Goal: Book appointment/travel/reservation

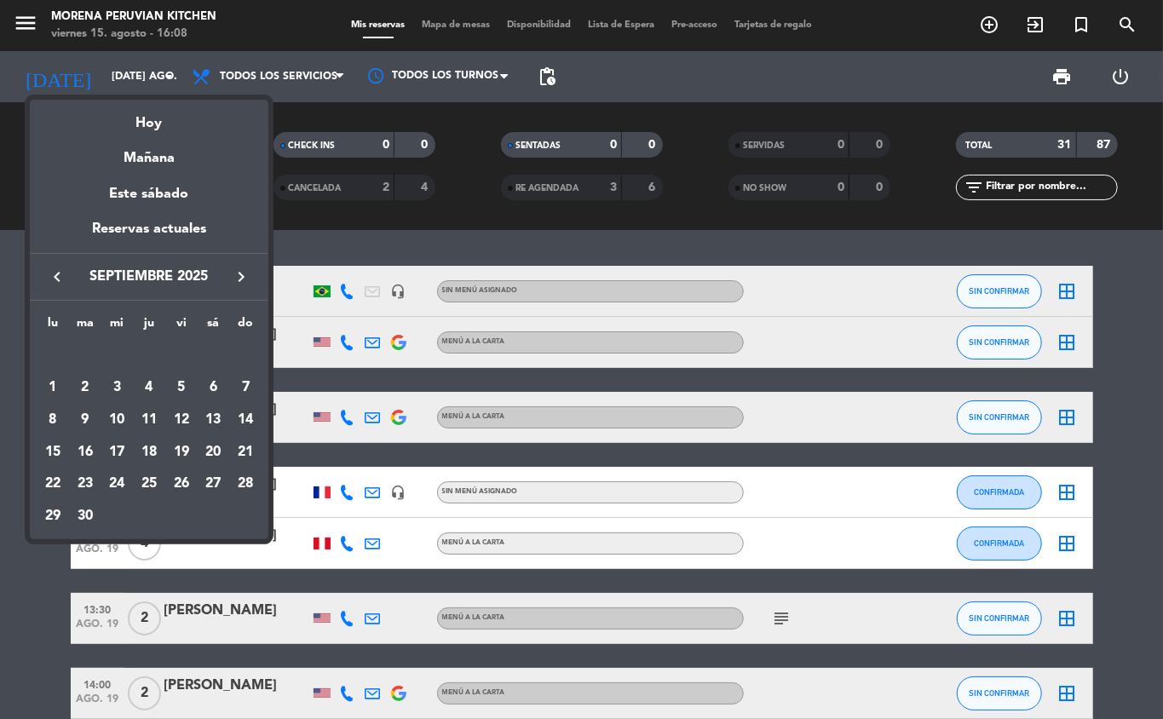
scroll to position [414, 0]
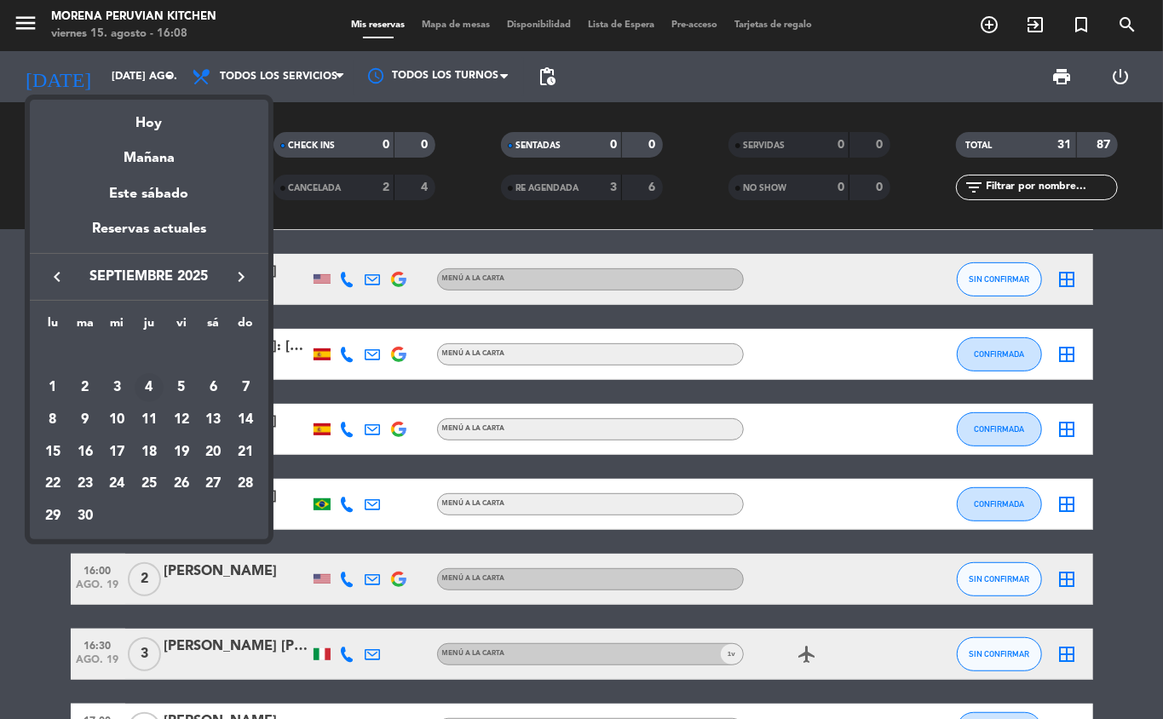
click at [148, 387] on div "4" at bounding box center [149, 387] width 29 height 29
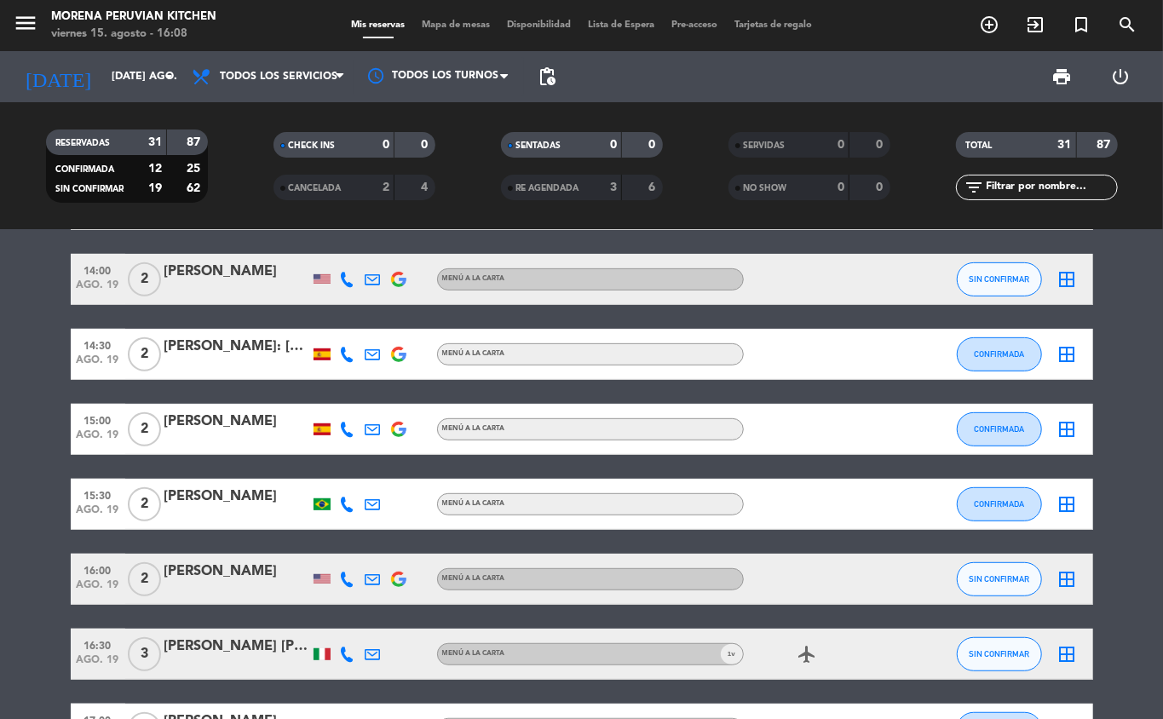
type input "[DEMOGRAPHIC_DATA] [DATE]"
click at [148, 416] on span "2" at bounding box center [144, 430] width 33 height 34
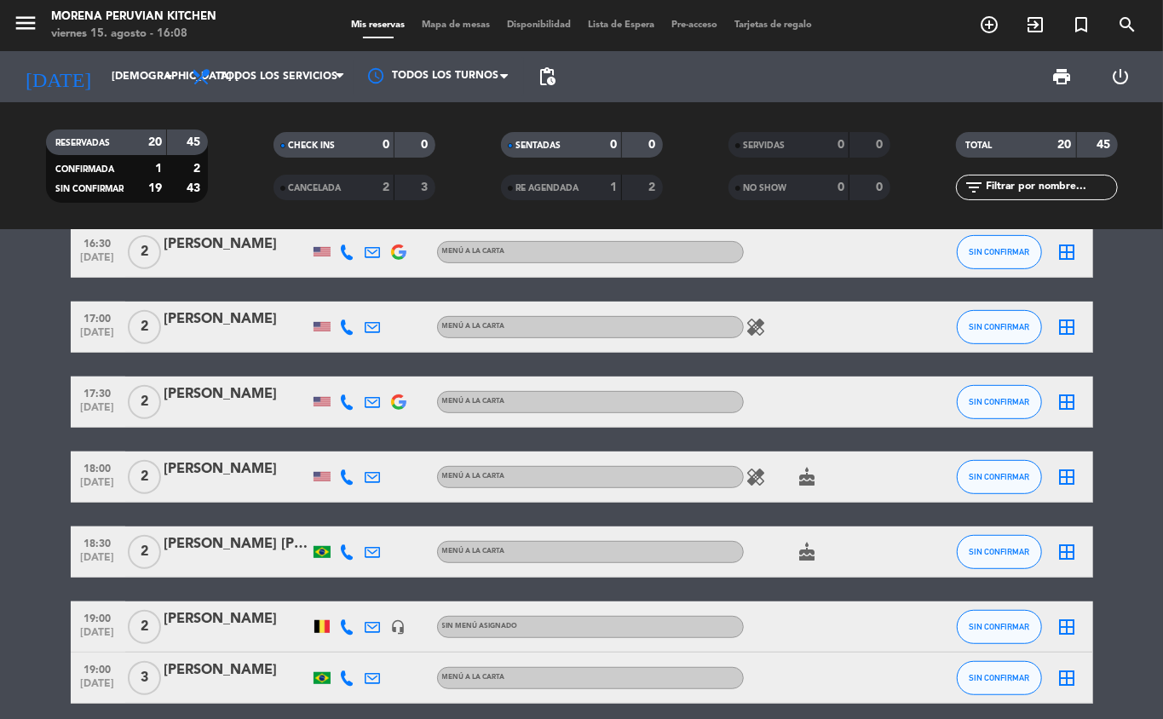
scroll to position [0, 0]
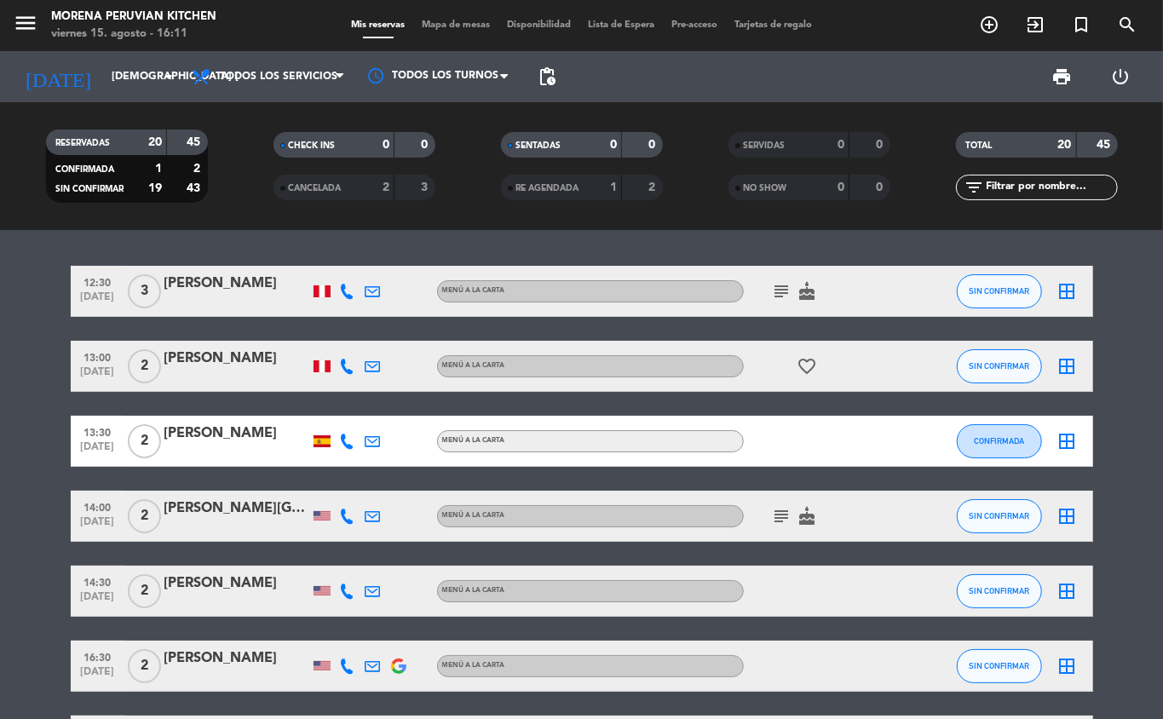
click at [985, 27] on icon "add_circle_outline" at bounding box center [989, 24] width 20 height 20
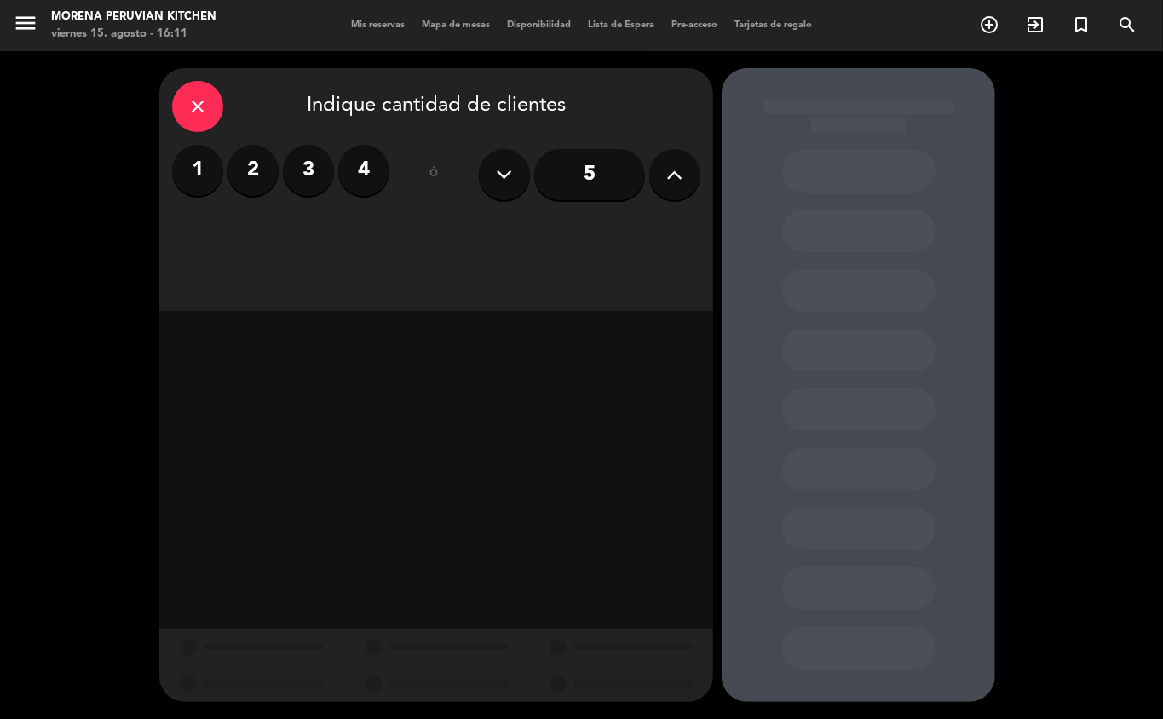
click at [309, 171] on label "3" at bounding box center [308, 170] width 51 height 51
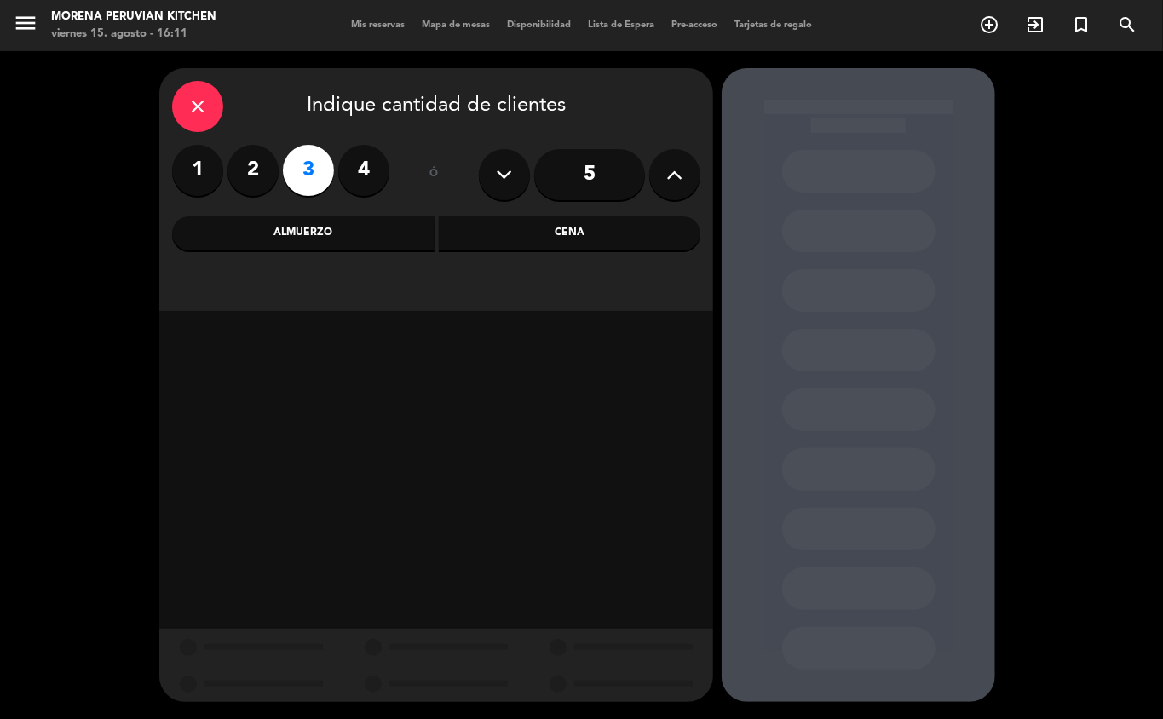
click at [563, 237] on div "Cena" at bounding box center [570, 233] width 263 height 34
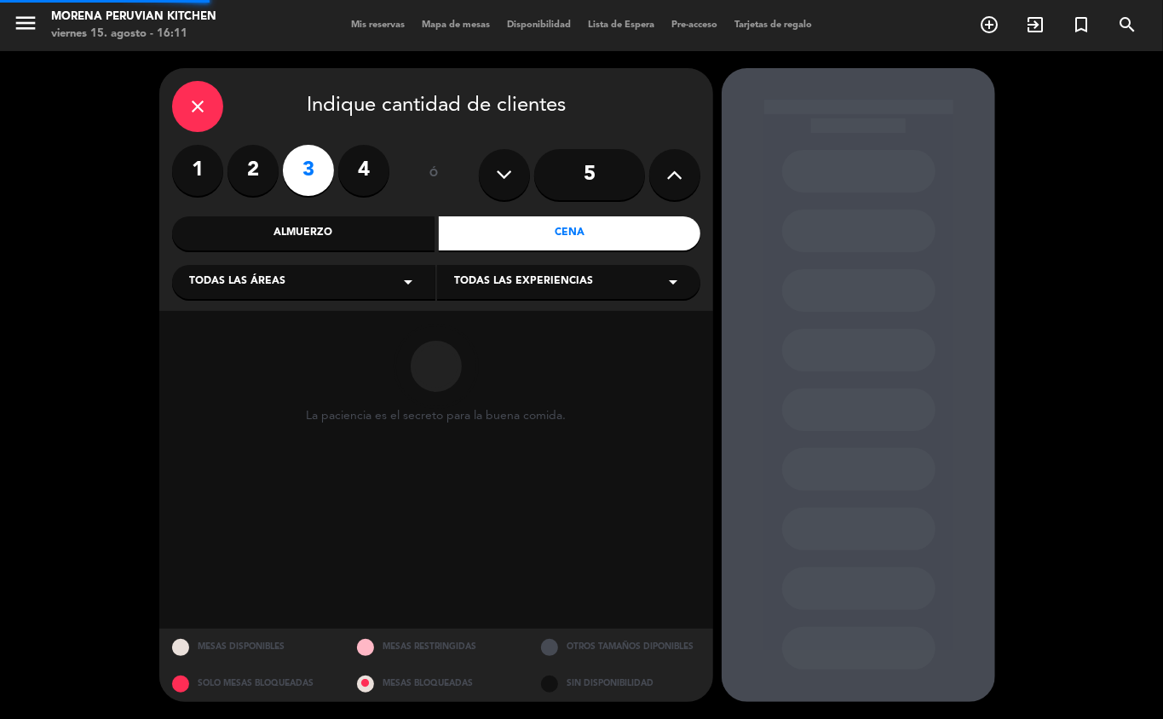
click at [370, 239] on div "Almuerzo" at bounding box center [303, 233] width 263 height 34
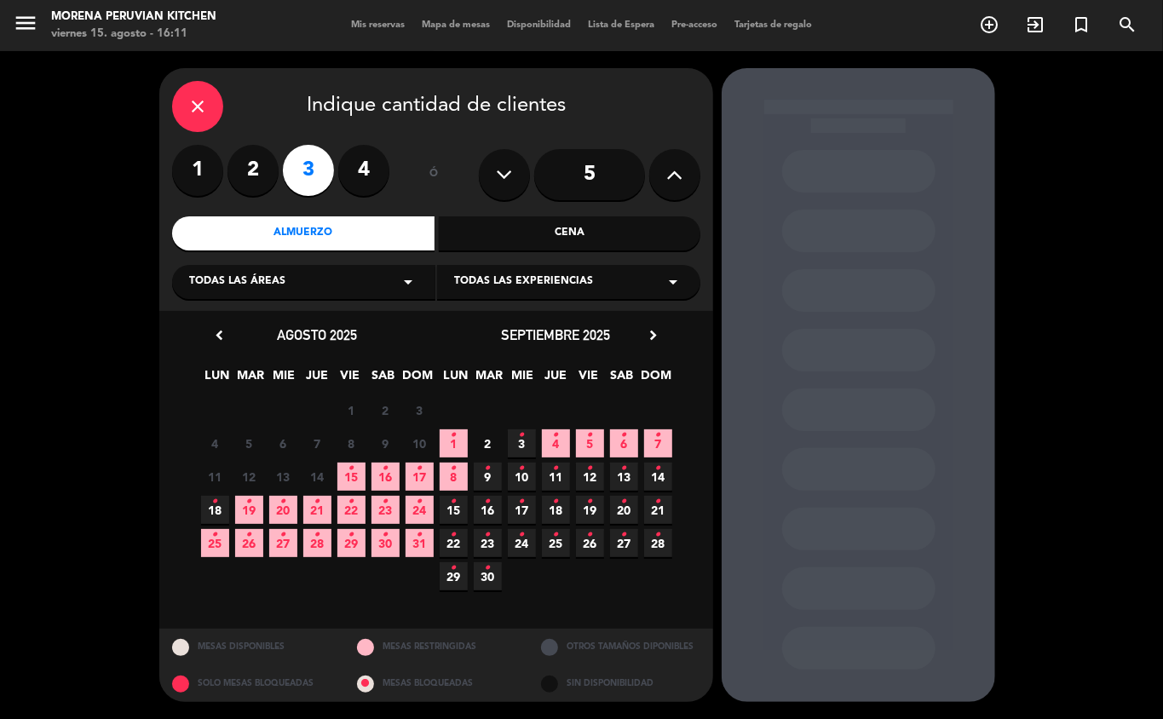
click at [557, 444] on icon "•" at bounding box center [556, 435] width 6 height 27
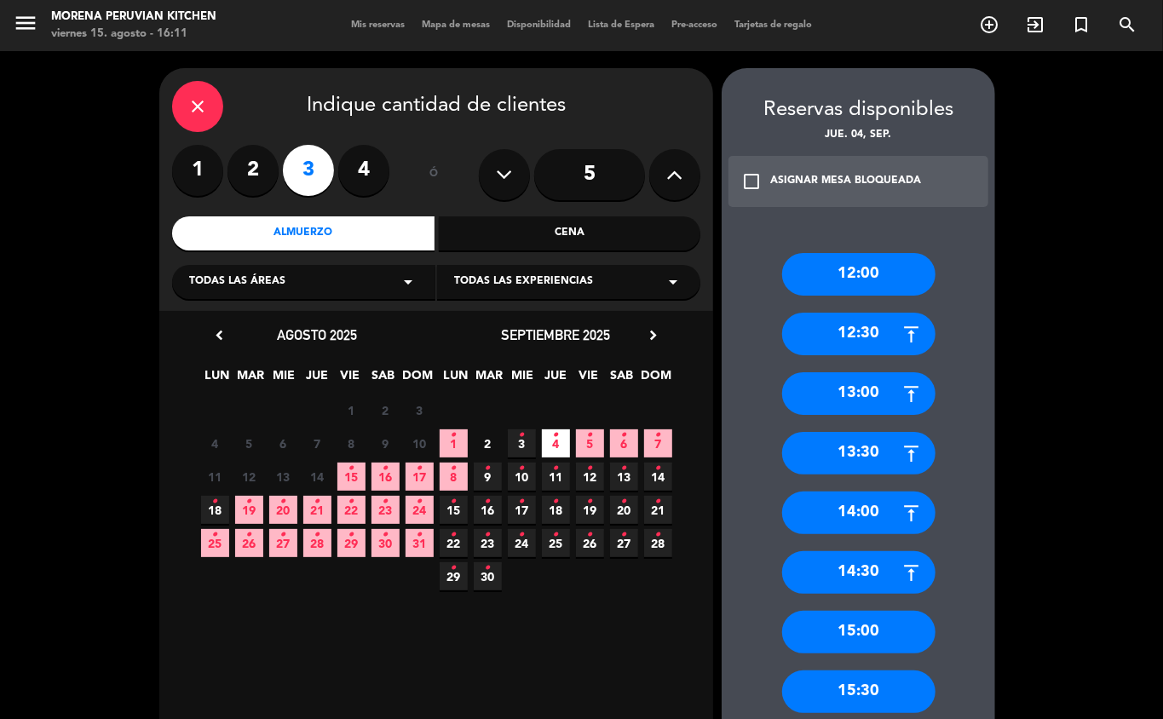
click at [886, 335] on div "12:30" at bounding box center [858, 334] width 153 height 43
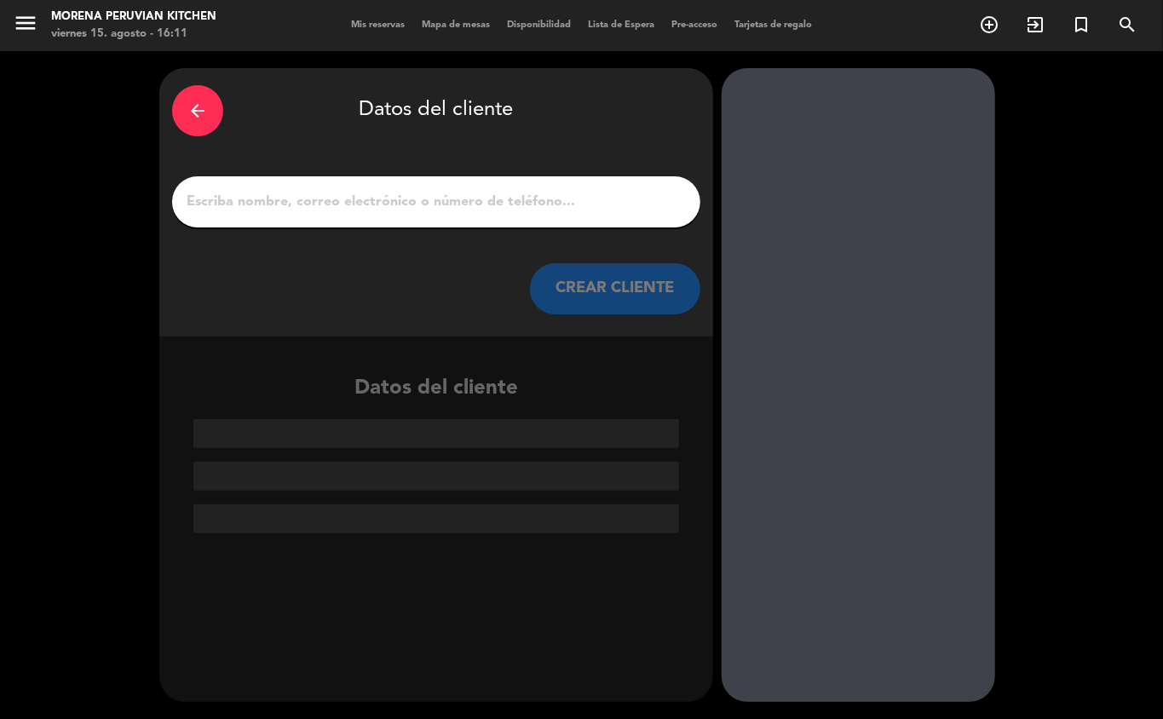
click at [370, 194] on input "1" at bounding box center [436, 202] width 503 height 24
paste input "[PERSON_NAME]"
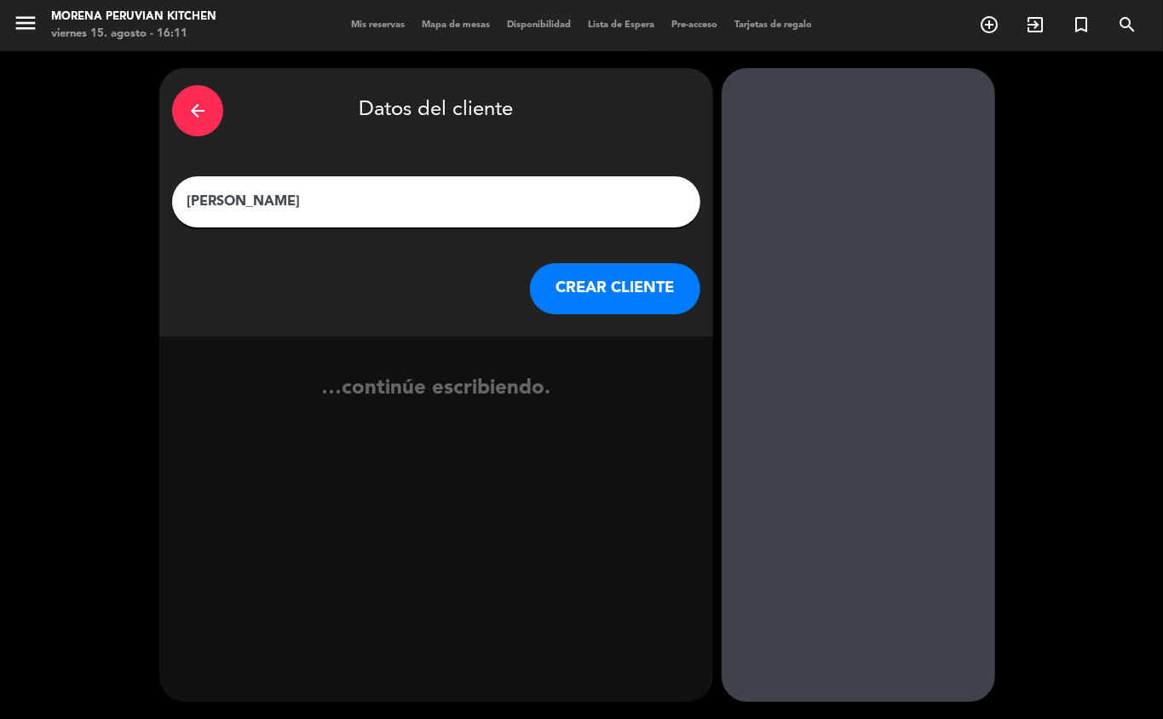
type input "[PERSON_NAME]"
click at [611, 288] on button "CREAR CLIENTE" at bounding box center [615, 288] width 170 height 51
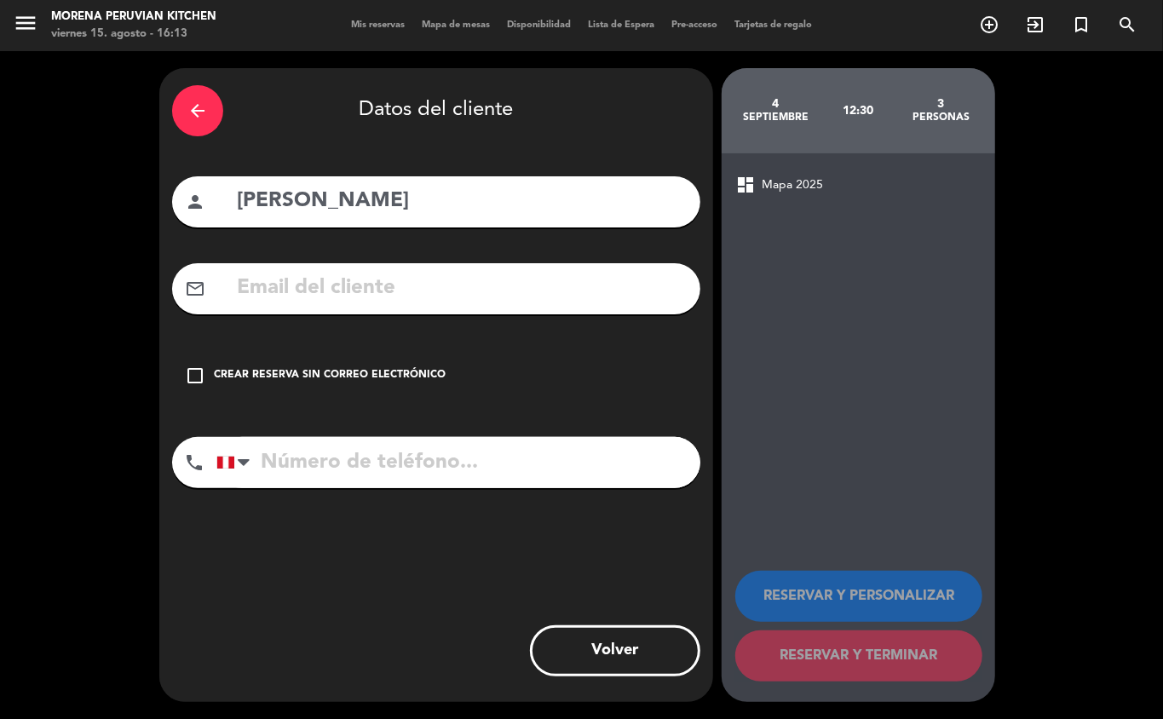
click at [355, 376] on div "Crear reserva sin correo electrónico" at bounding box center [330, 375] width 232 height 17
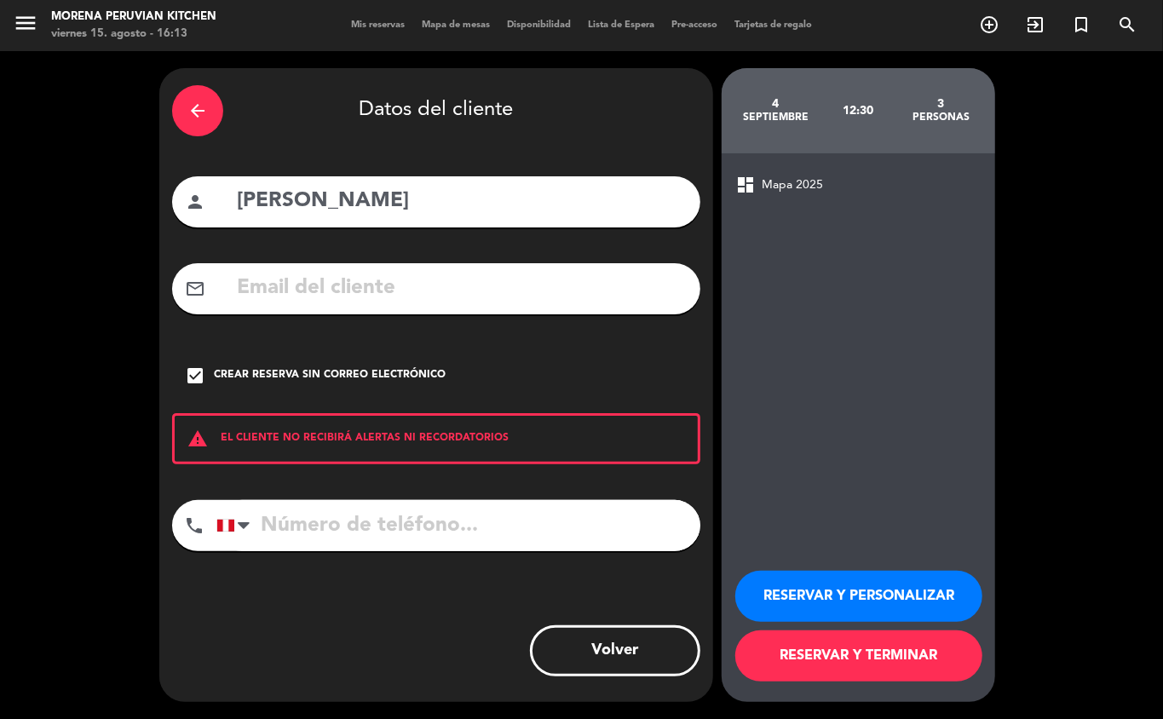
click at [331, 378] on div "Crear reserva sin correo electrónico" at bounding box center [330, 375] width 232 height 17
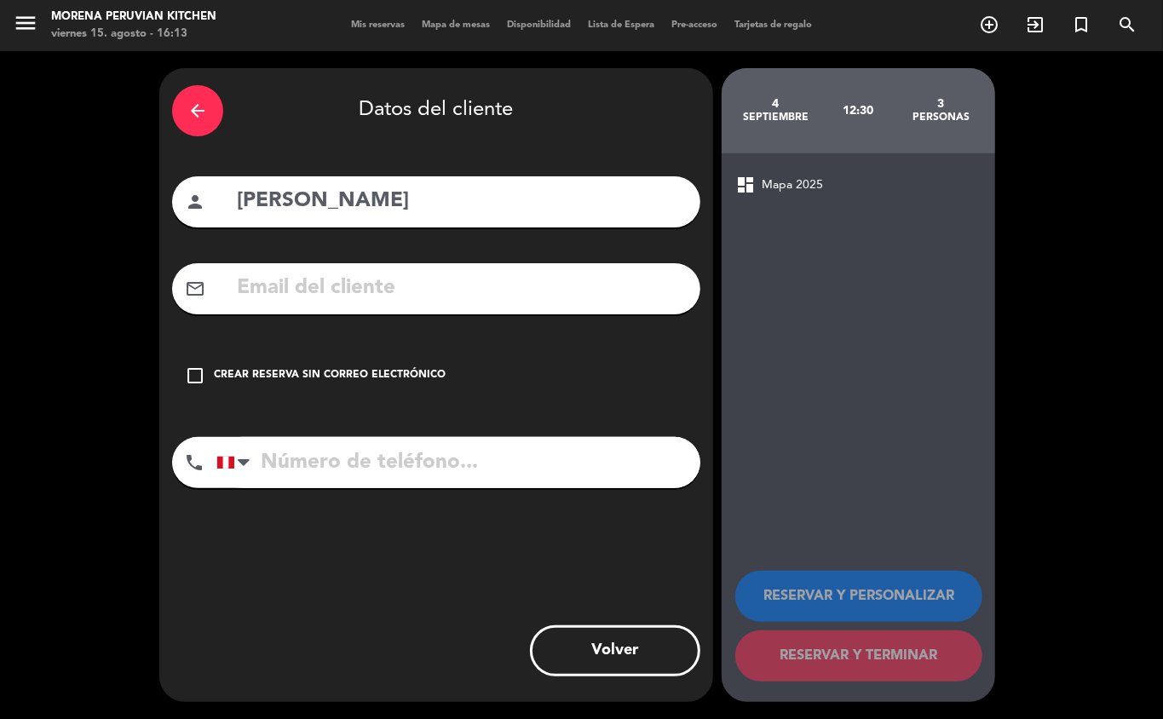
click at [396, 293] on input "text" at bounding box center [461, 288] width 453 height 35
paste input "[URL][DOMAIN_NAME]"
type input "[URL][DOMAIN_NAME]"
click at [390, 453] on input "tel" at bounding box center [458, 462] width 484 height 51
paste input "907368746"
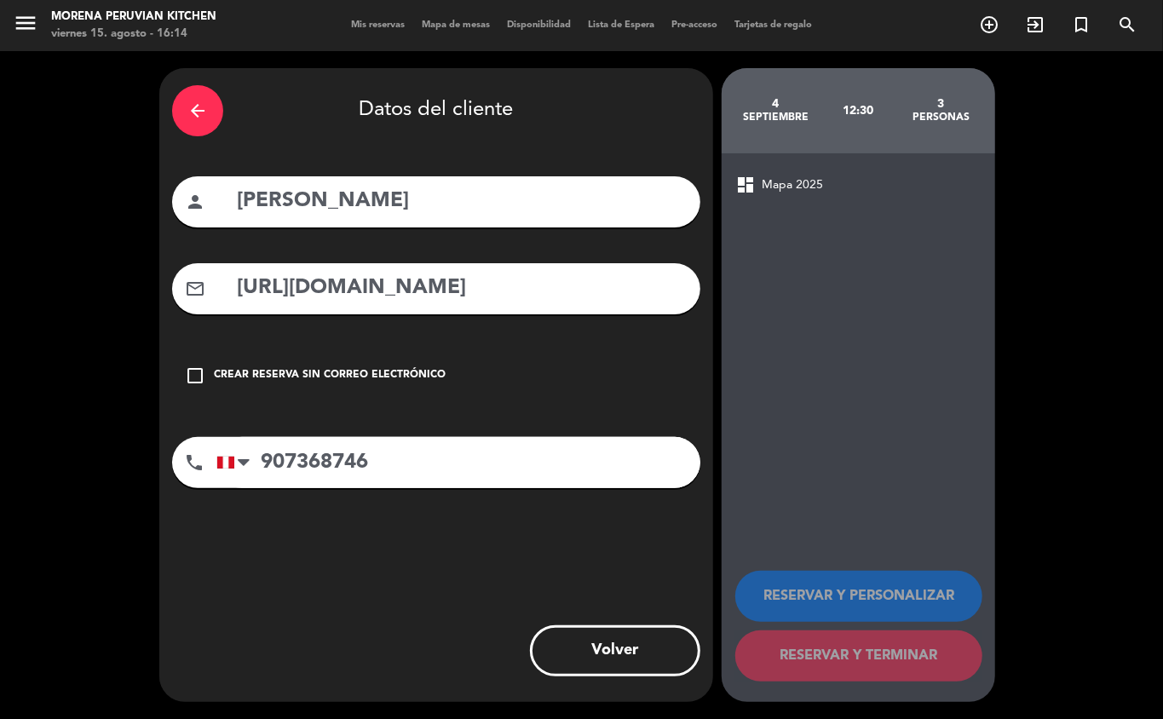
type input "907368746"
click at [297, 291] on input "[URL][DOMAIN_NAME]" at bounding box center [461, 288] width 453 height 35
click at [576, 294] on input "[DOMAIN_NAME][URL]" at bounding box center [461, 288] width 453 height 35
click at [396, 290] on input "[DOMAIN_NAME]" at bounding box center [461, 288] width 453 height 35
click at [349, 290] on input "[DOMAIN_NAME]" at bounding box center [461, 288] width 453 height 35
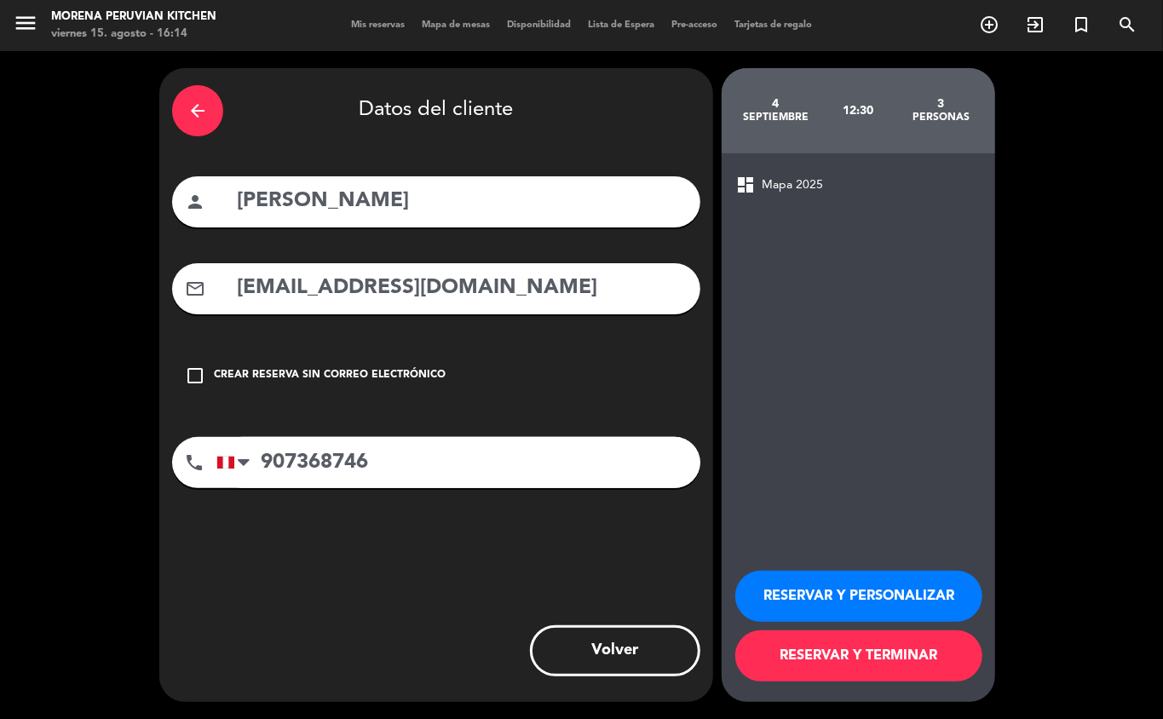
type input "[EMAIL_ADDRESS][DOMAIN_NAME]"
click at [917, 655] on button "RESERVAR Y TERMINAR" at bounding box center [859, 656] width 247 height 51
